Goal: Information Seeking & Learning: Find specific fact

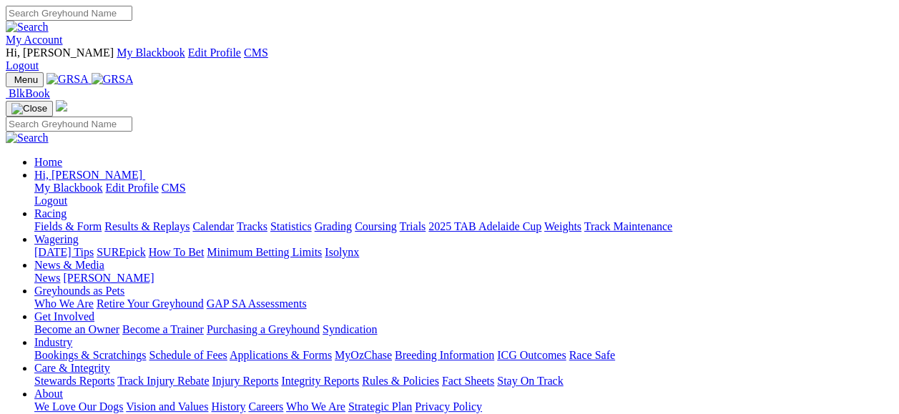
drag, startPoint x: 0, startPoint y: 0, endPoint x: 781, endPoint y: 18, distance: 781.4
click at [63, 34] on link "My Account" at bounding box center [34, 40] width 57 height 12
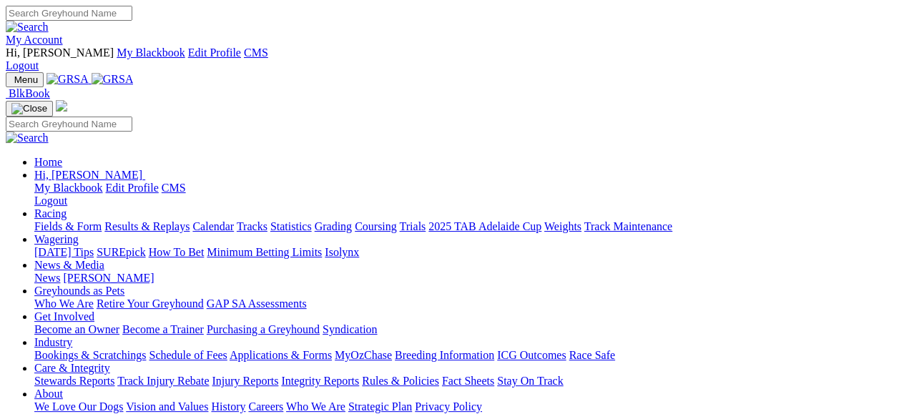
click at [189, 220] on link "Results & Replays" at bounding box center [146, 226] width 85 height 12
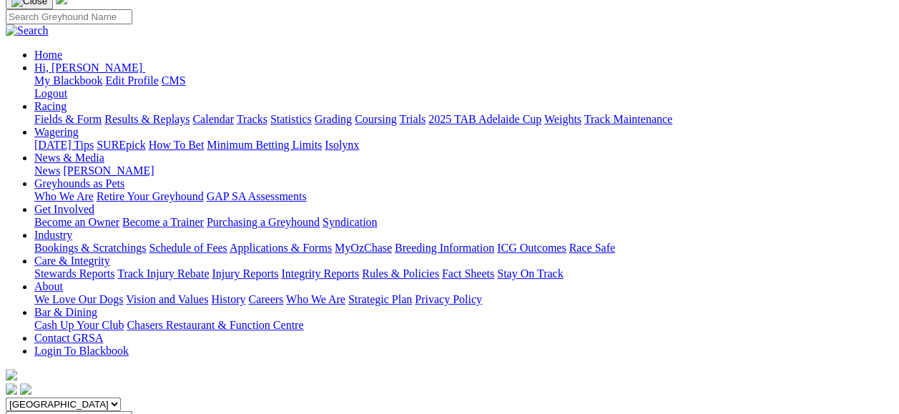
scroll to position [162, 0]
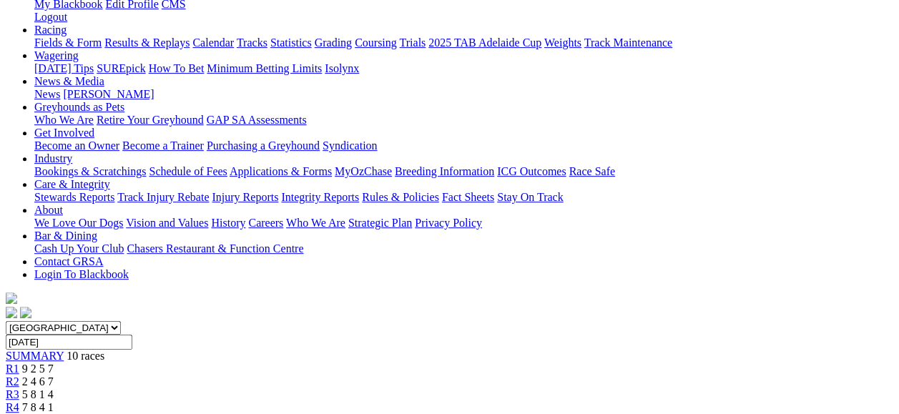
scroll to position [248, 0]
